Goal: Information Seeking & Learning: Stay updated

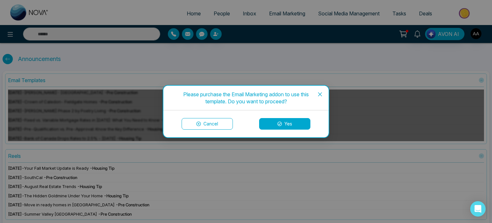
click at [224, 125] on button "Cancel" at bounding box center [207, 124] width 51 height 12
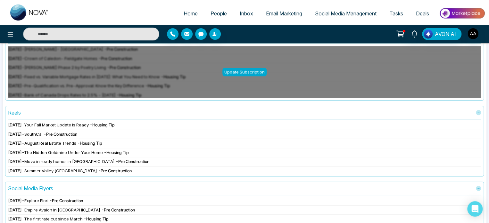
scroll to position [32, 0]
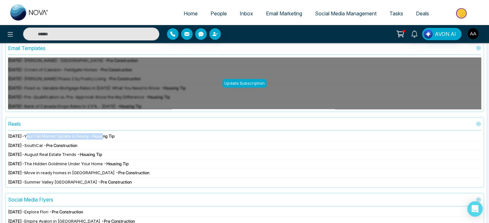
drag, startPoint x: 44, startPoint y: 146, endPoint x: 123, endPoint y: 147, distance: 79.1
click at [123, 139] on div "[DATE] - Your Fall Market Update is Ready - Housing Tip" at bounding box center [244, 136] width 473 height 6
click at [133, 139] on div "[DATE] - Your Fall Market Update is Ready - Housing Tip" at bounding box center [244, 136] width 473 height 6
click at [115, 138] on span "- Housing Tip" at bounding box center [102, 135] width 25 height 5
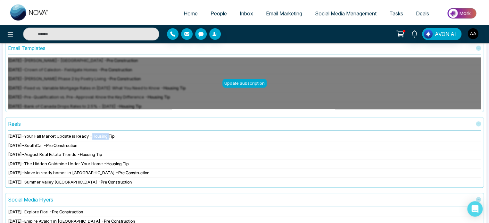
click at [115, 138] on span "- Housing Tip" at bounding box center [102, 135] width 25 height 5
click at [121, 153] on div "[DATE] - Your Fall Market Update is Ready - Housing Tip [DATE] - SouthCal - Pre…" at bounding box center [244, 159] width 473 height 52
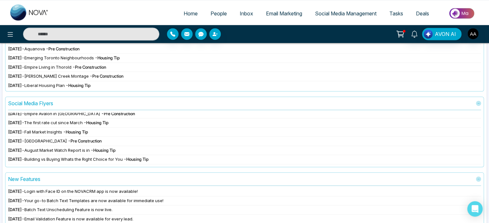
scroll to position [0, 0]
